Goal: Find specific page/section: Find specific page/section

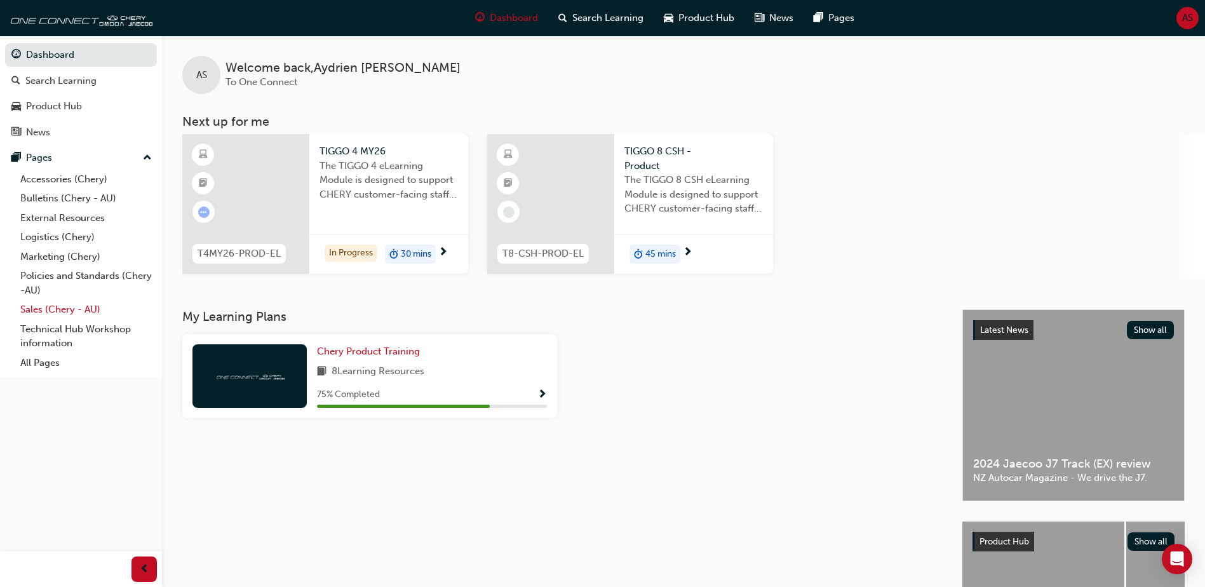
click at [60, 311] on link "Sales (Chery - AU)" at bounding box center [86, 310] width 142 height 20
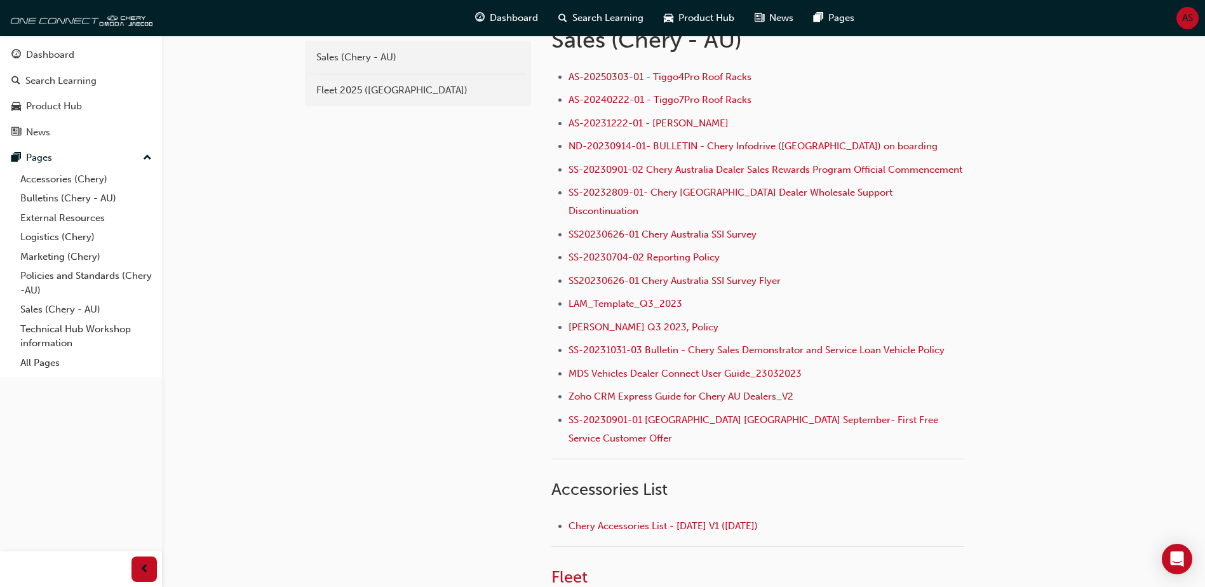
scroll to position [381, 0]
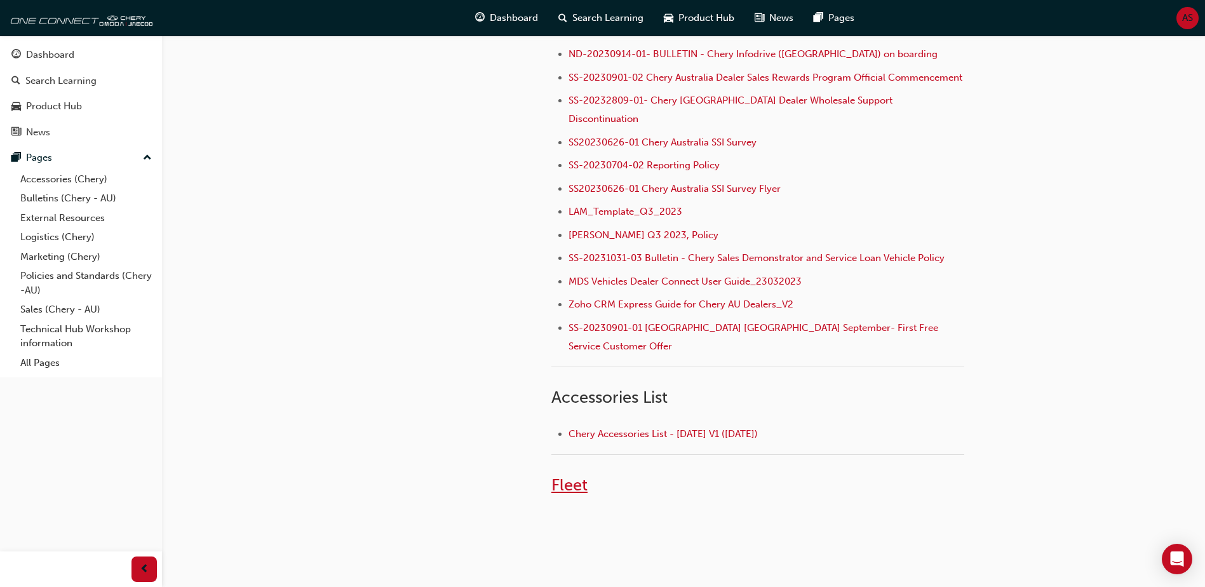
click at [570, 475] on span "Fleet" at bounding box center [569, 485] width 36 height 20
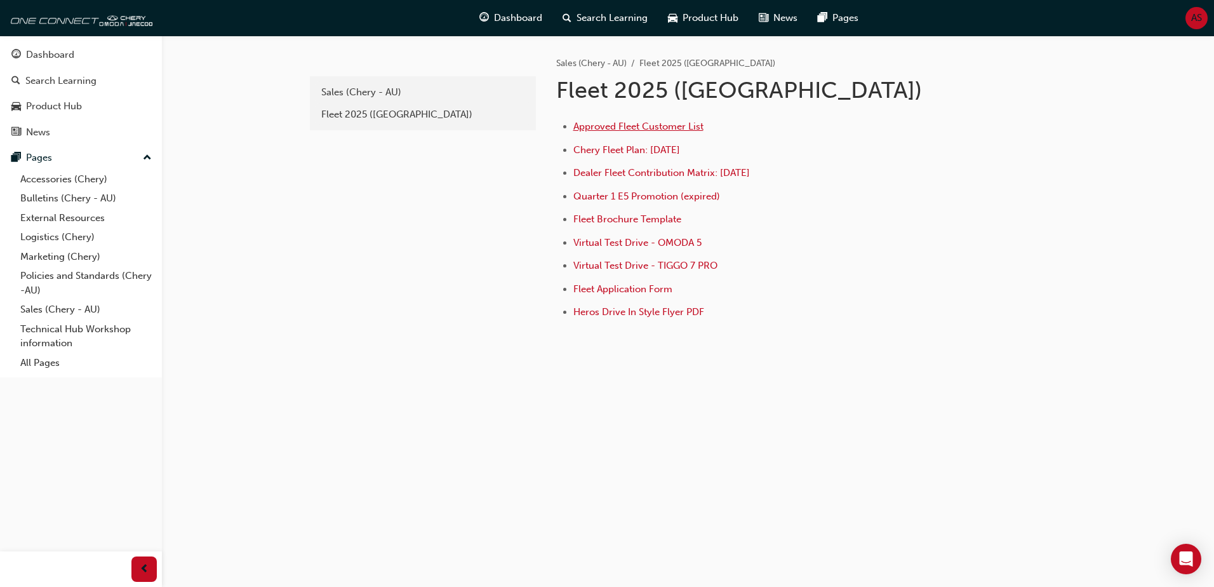
click at [617, 127] on span "Approved Fleet Customer List" at bounding box center [638, 126] width 130 height 11
